Goal: Navigation & Orientation: Go to known website

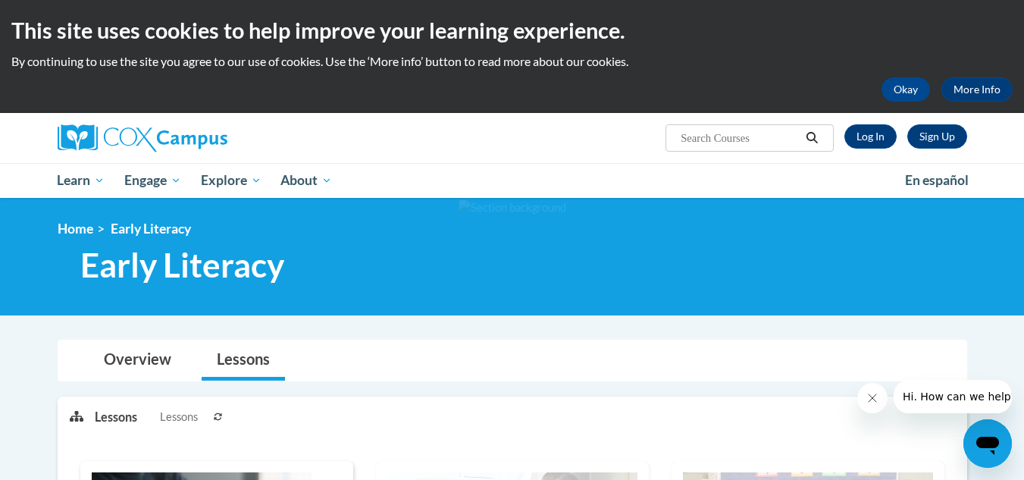
click at [581, 418] on div "Lessons Lessons Preview Activity Previous Next Activity Next" at bounding box center [525, 416] width 860 height 38
click at [864, 136] on link "Log In" at bounding box center [870, 136] width 52 height 24
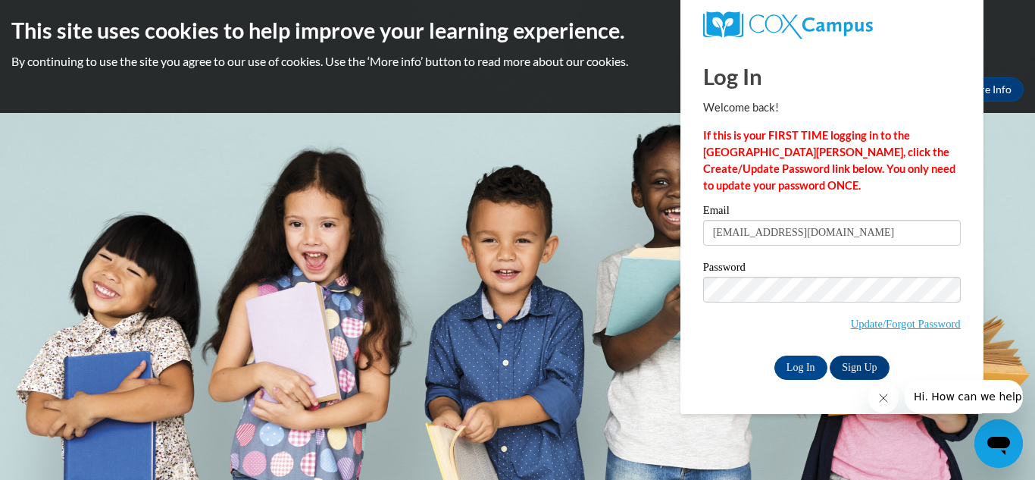
click at [916, 70] on h1 "Log In" at bounding box center [832, 76] width 258 height 31
